Goal: Task Accomplishment & Management: Use online tool/utility

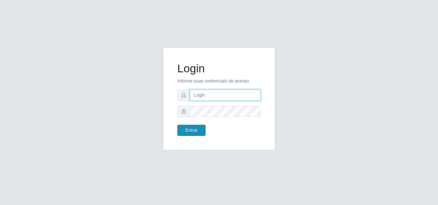
type input "[EMAIL_ADDRESS][DOMAIN_NAME]"
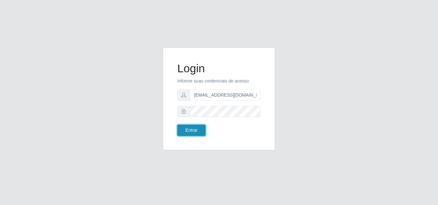
click at [188, 132] on button "Entrar" at bounding box center [191, 130] width 28 height 11
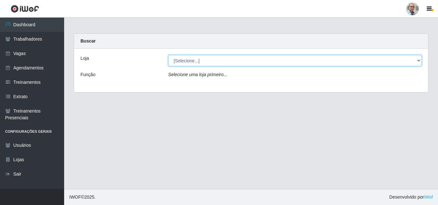
click at [417, 62] on select "[Selecione...] Mar Vermelho - Loja 04" at bounding box center [294, 60] width 253 height 11
select select "251"
click at [168, 55] on select "[Selecione...] Mar Vermelho - Loja 04" at bounding box center [294, 60] width 253 height 11
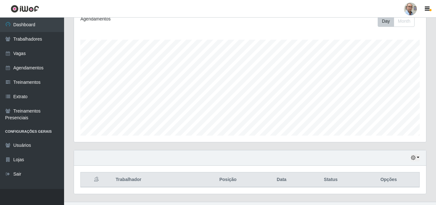
scroll to position [106, 0]
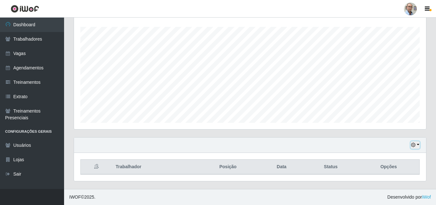
click at [420, 145] on button "button" at bounding box center [415, 145] width 9 height 7
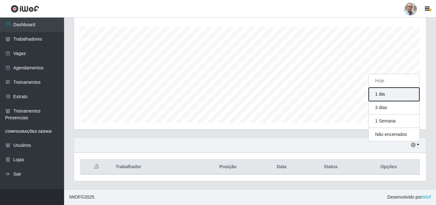
click at [396, 97] on button "1 dia" at bounding box center [394, 94] width 51 height 13
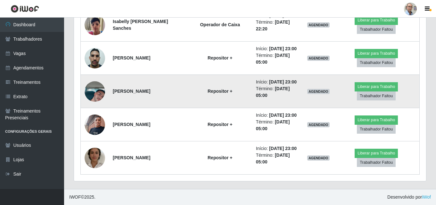
scroll to position [1027, 0]
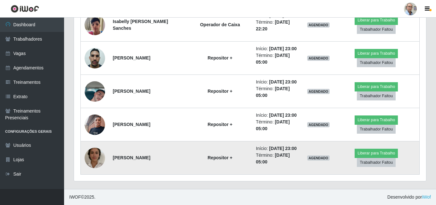
click at [96, 151] on img at bounding box center [95, 158] width 21 height 37
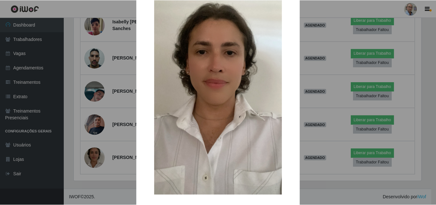
scroll to position [14, 0]
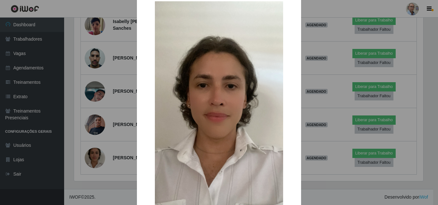
click at [108, 123] on div "× OK Cancel" at bounding box center [219, 102] width 438 height 205
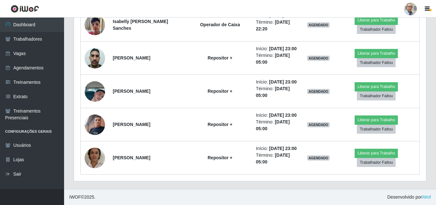
scroll to position [133, 352]
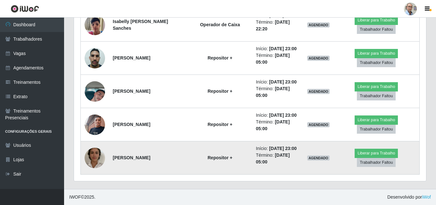
click at [96, 155] on img at bounding box center [95, 158] width 21 height 37
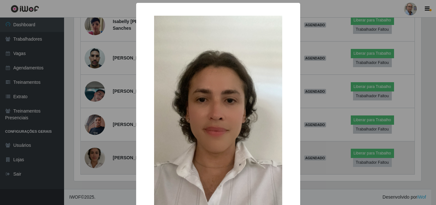
scroll to position [133, 349]
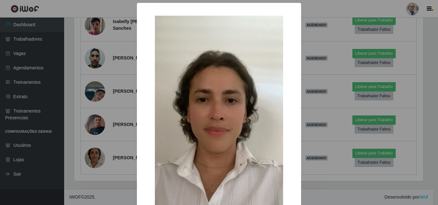
click at [117, 113] on div "× OK Cancel" at bounding box center [219, 102] width 438 height 205
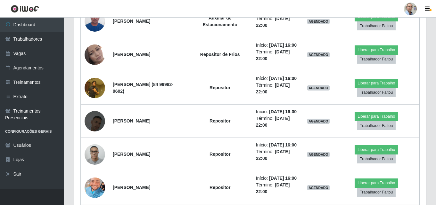
scroll to position [675, 0]
